Goal: Navigation & Orientation: Find specific page/section

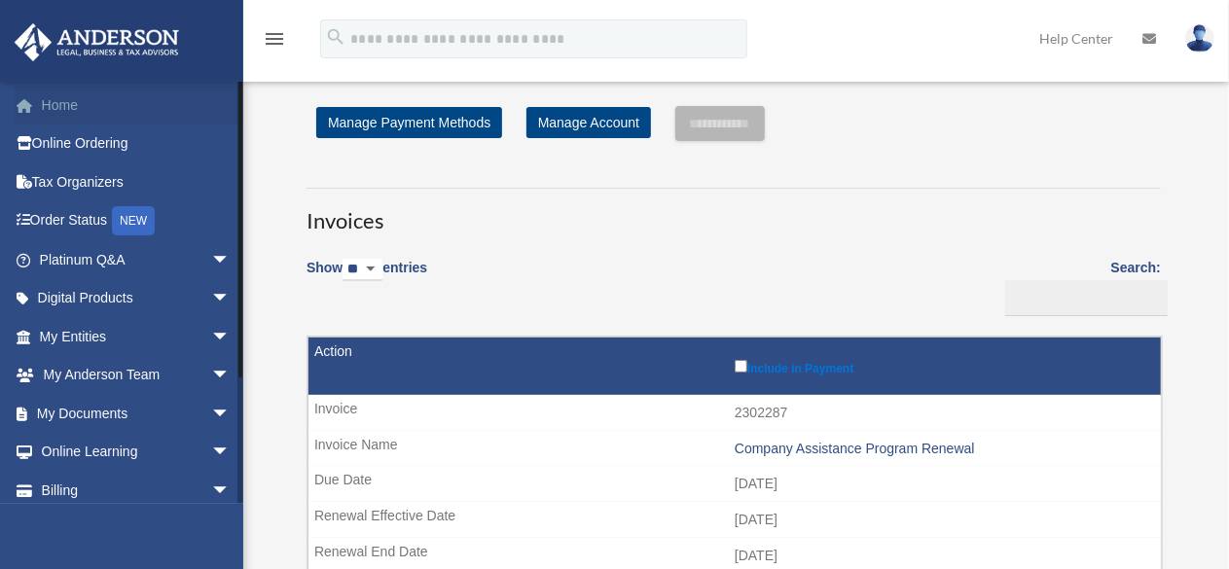
click at [89, 104] on link "Home" at bounding box center [137, 105] width 246 height 39
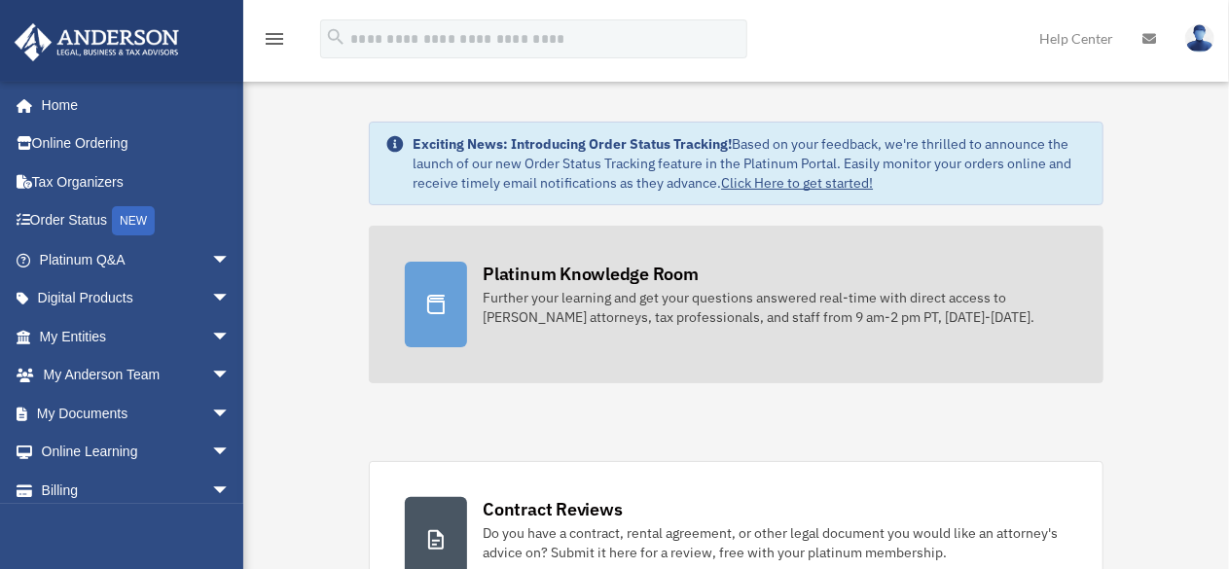
click at [597, 270] on div "Platinum Knowledge Room" at bounding box center [591, 274] width 216 height 24
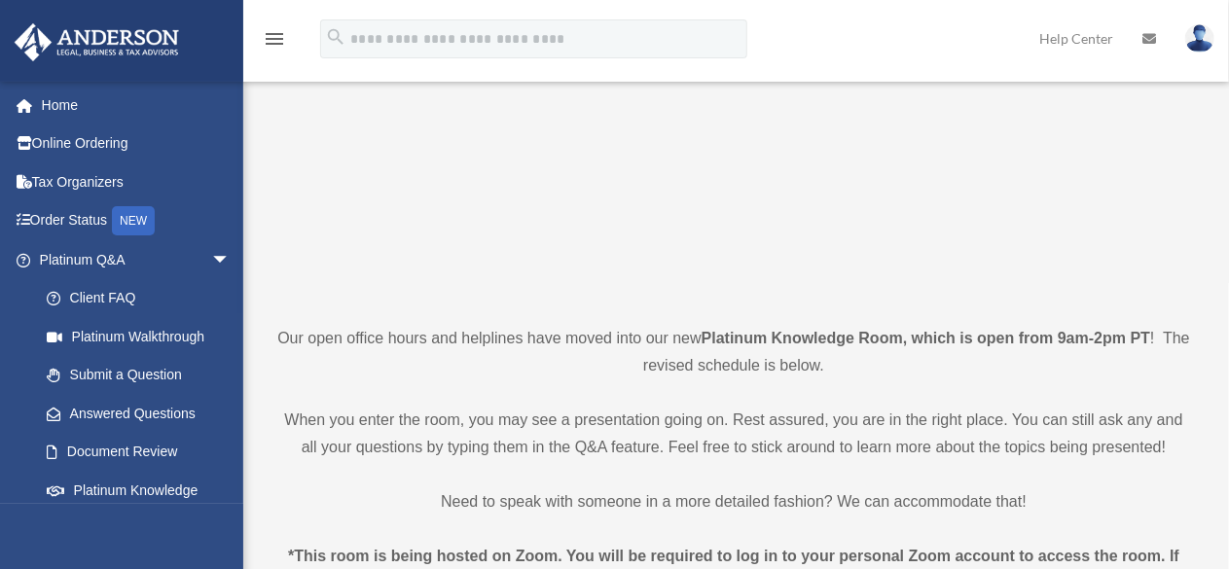
scroll to position [292, 0]
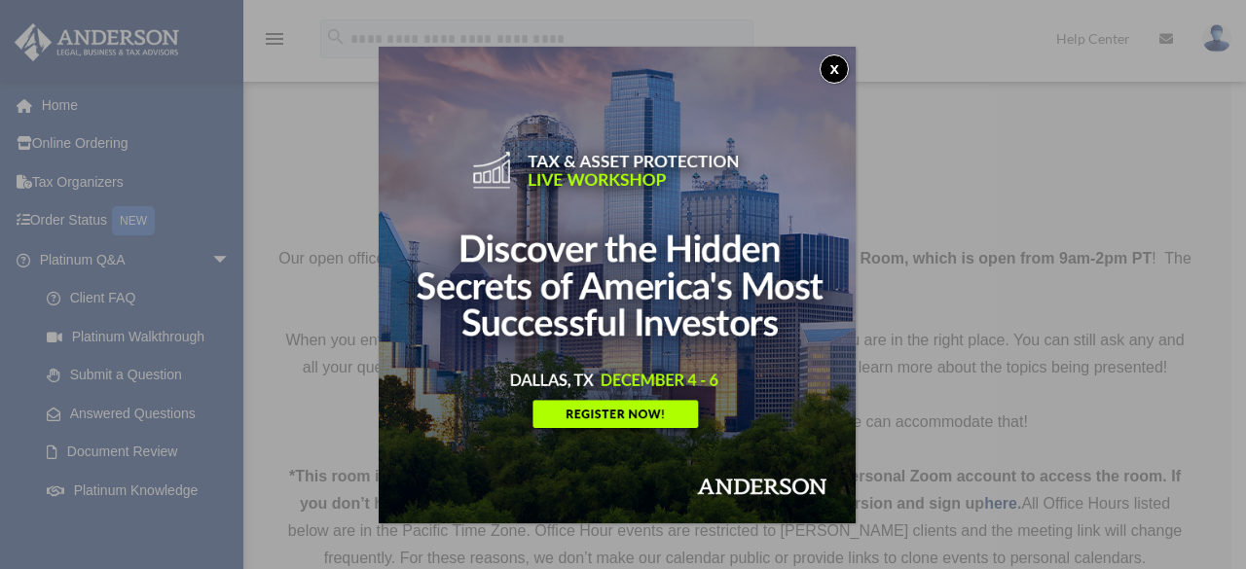
click at [837, 73] on button "x" at bounding box center [833, 68] width 29 height 29
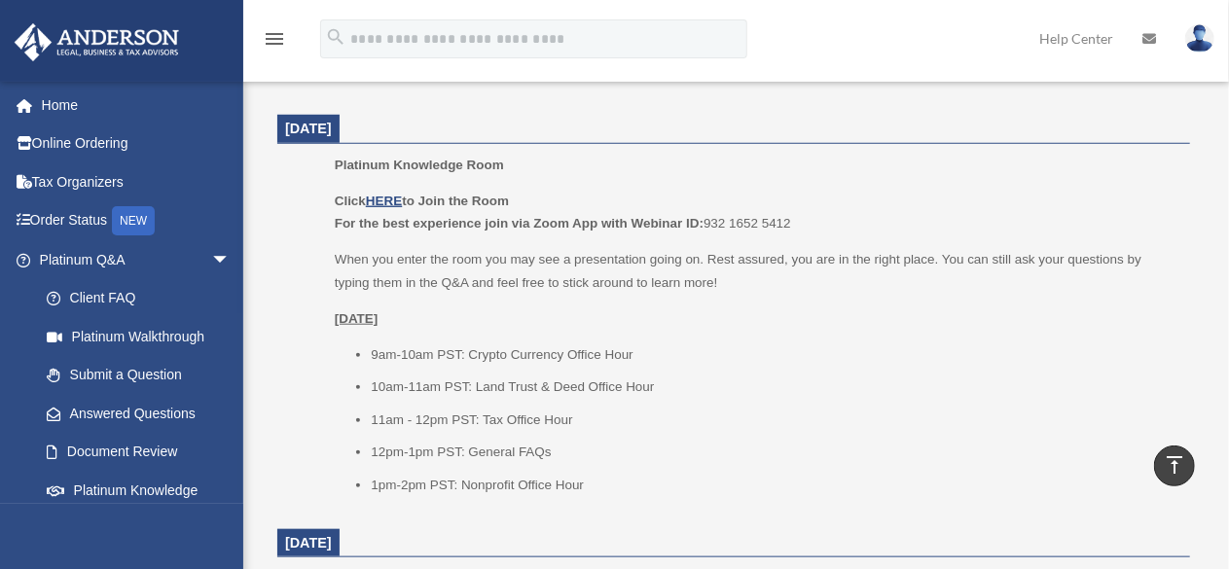
scroll to position [876, 0]
